Goal: Find specific page/section: Find specific page/section

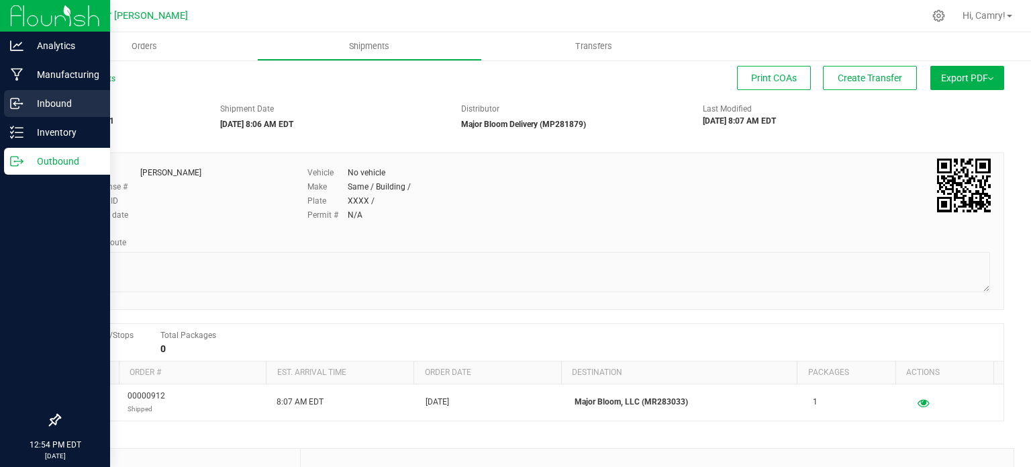
click at [28, 116] on div "Inbound" at bounding box center [57, 103] width 106 height 27
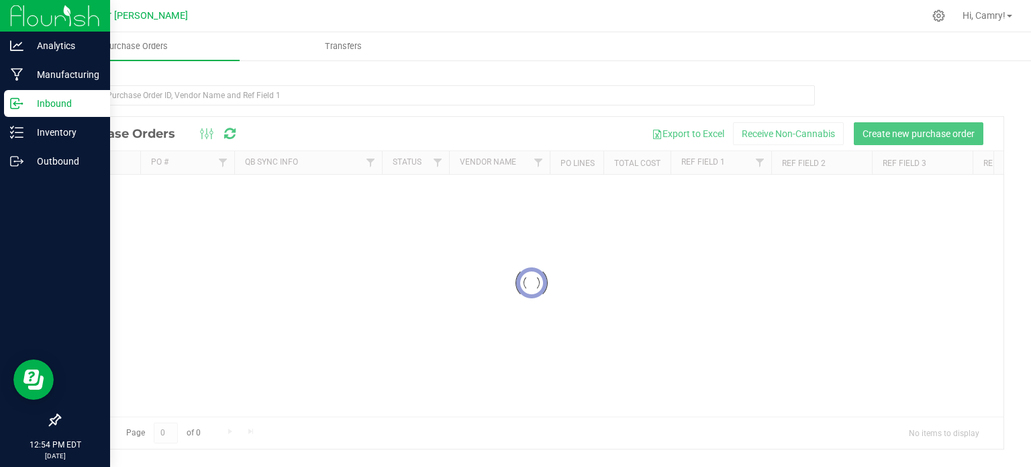
click at [32, 103] on p "Inbound" at bounding box center [63, 103] width 81 height 16
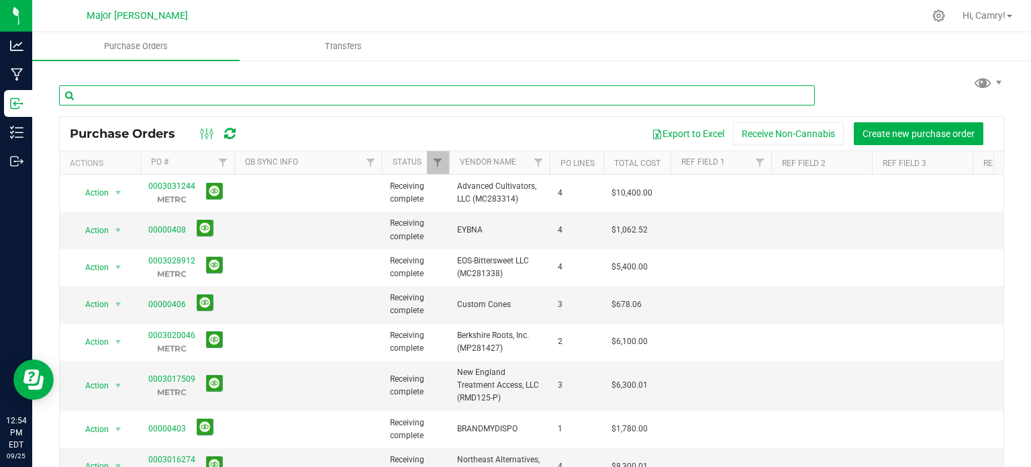
click at [353, 104] on input "text" at bounding box center [437, 95] width 756 height 20
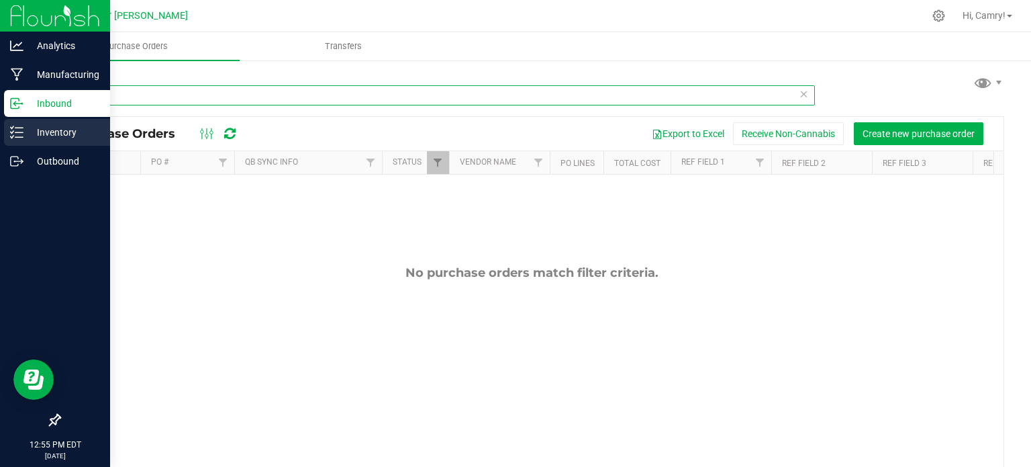
type input "blunt"
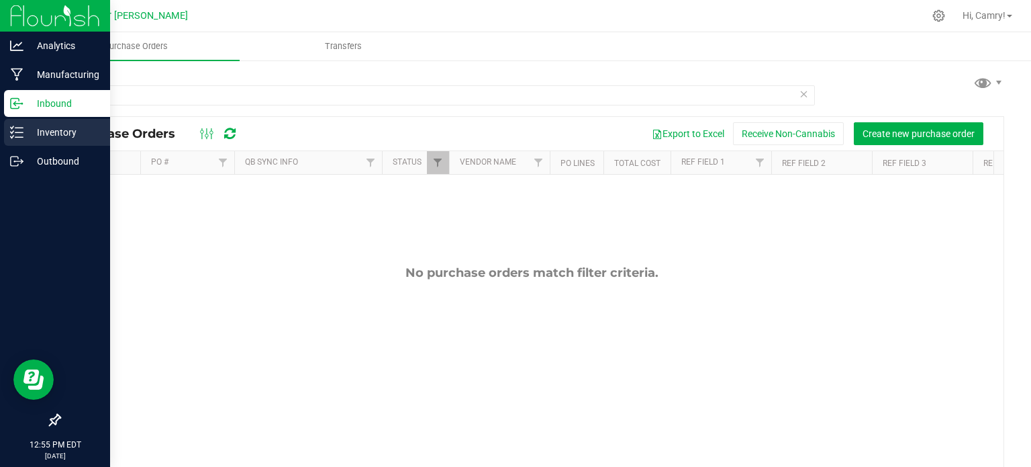
click at [19, 134] on icon at bounding box center [16, 132] width 13 height 13
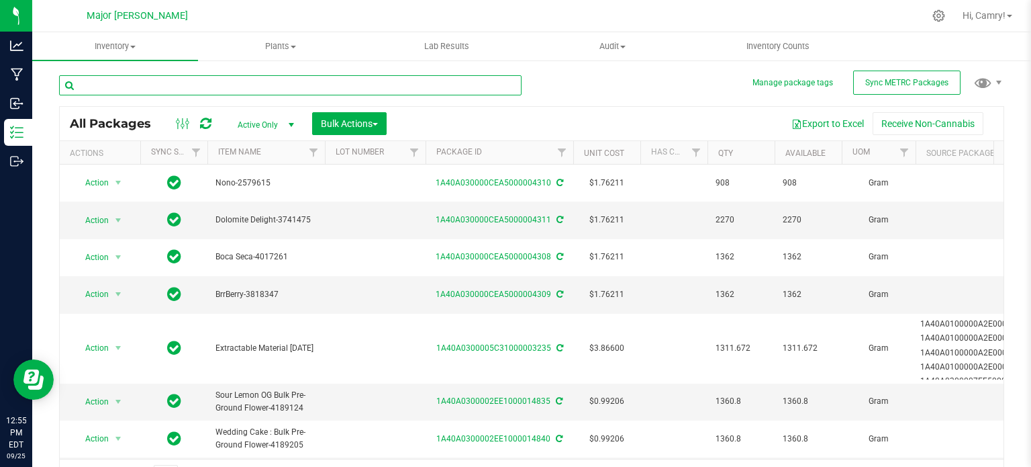
click at [153, 83] on input "text" at bounding box center [290, 85] width 463 height 20
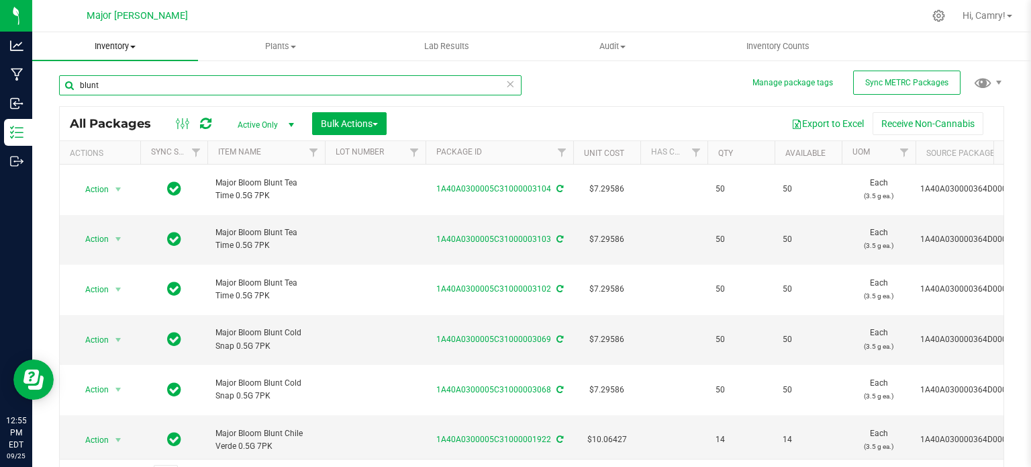
type input "blunt"
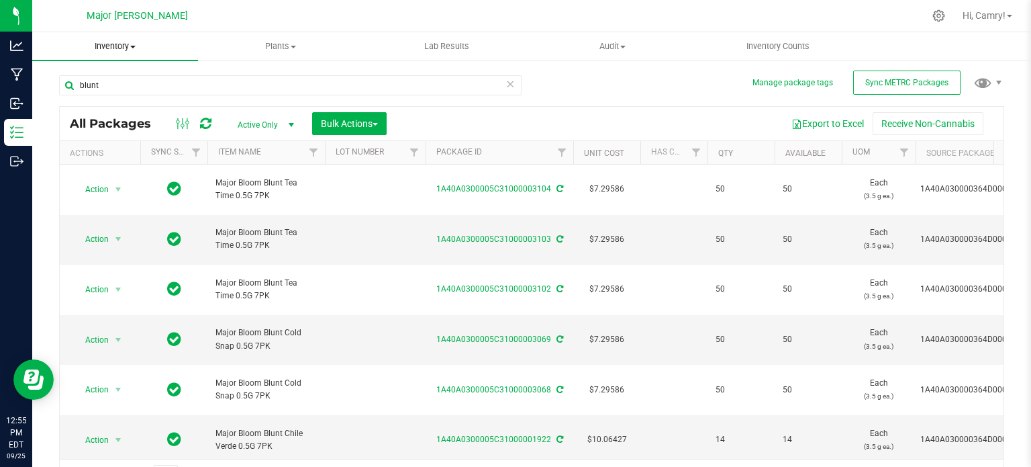
click at [111, 50] on span "Inventory" at bounding box center [115, 46] width 166 height 12
click at [98, 95] on span "All inventory" at bounding box center [77, 96] width 91 height 11
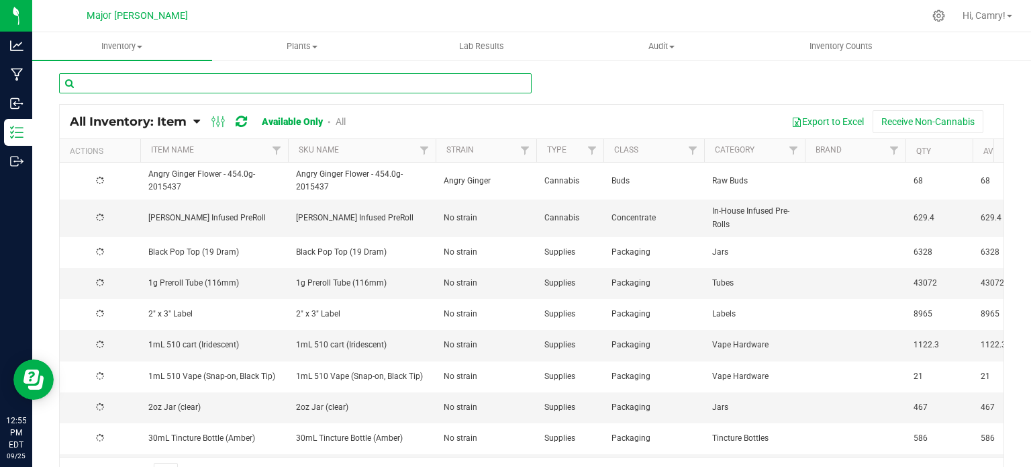
click at [116, 84] on input "text" at bounding box center [295, 83] width 473 height 20
type input "blunt"
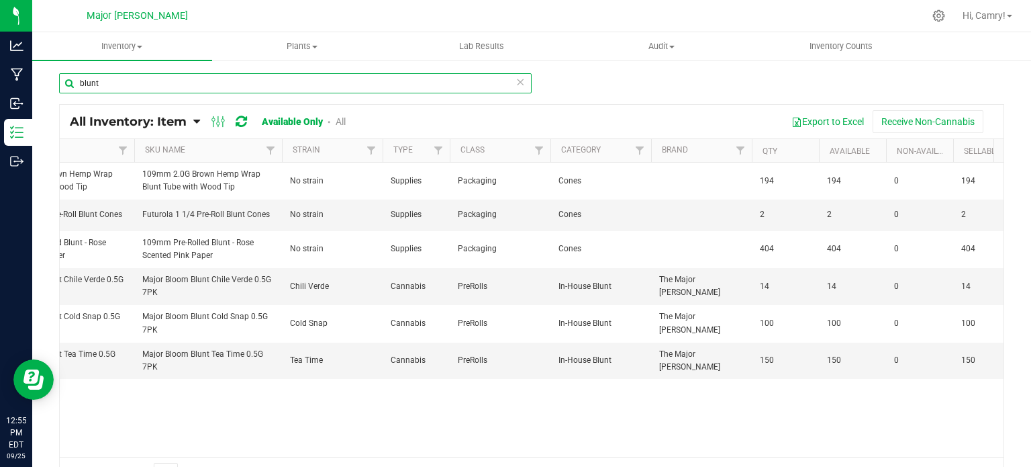
scroll to position [0, 157]
